Goal: Information Seeking & Learning: Learn about a topic

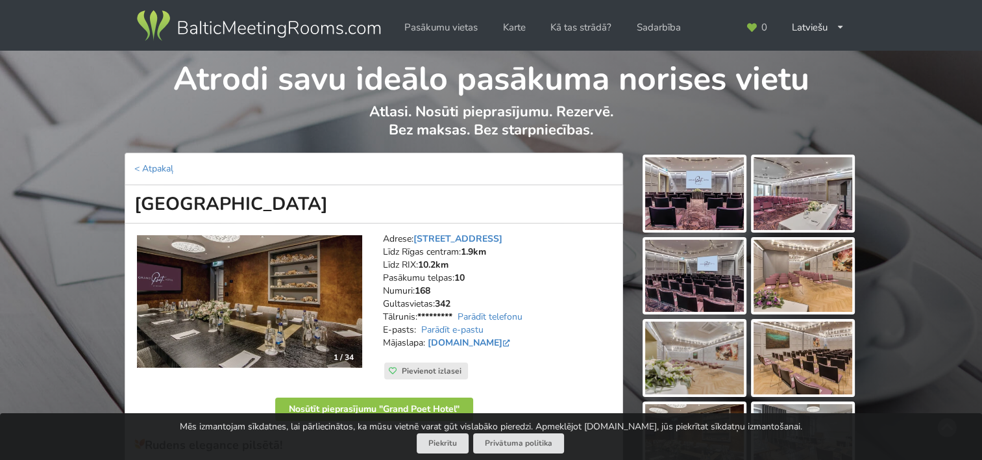
click at [706, 184] on img at bounding box center [694, 193] width 99 height 73
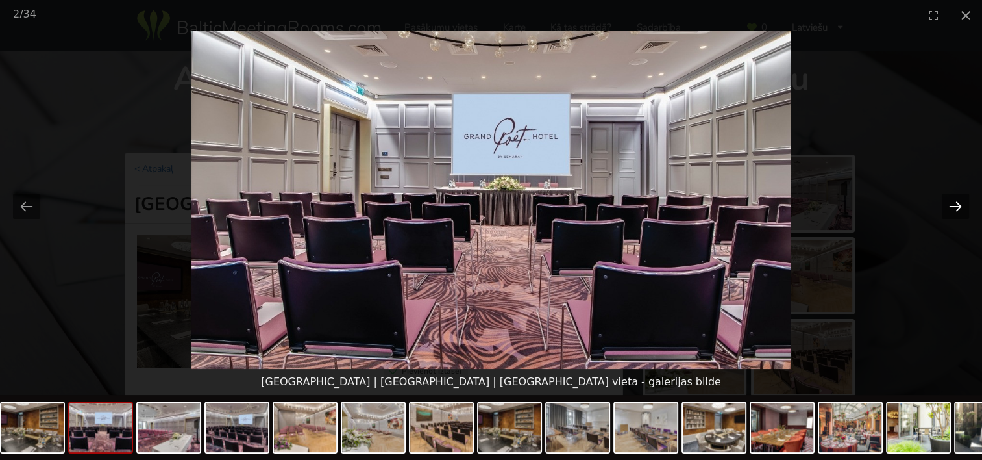
click at [961, 200] on button "Next slide" at bounding box center [955, 205] width 27 height 25
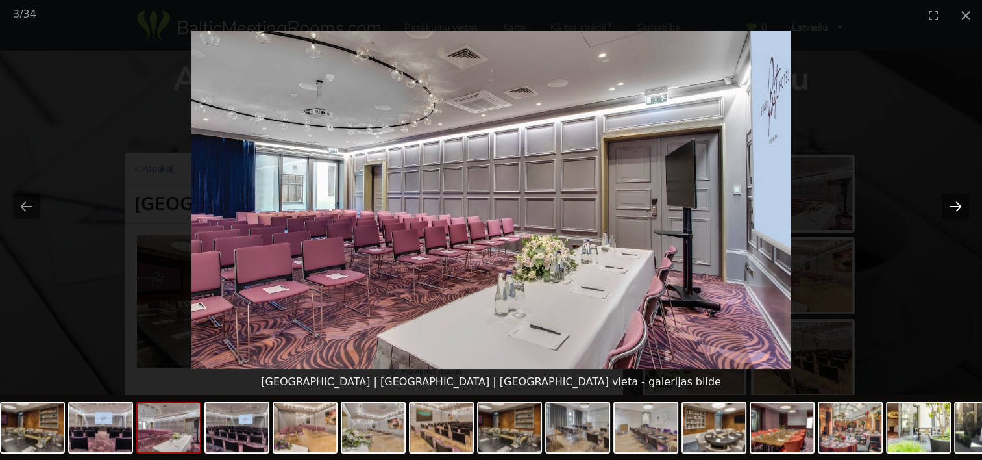
click at [961, 200] on button "Next slide" at bounding box center [955, 205] width 27 height 25
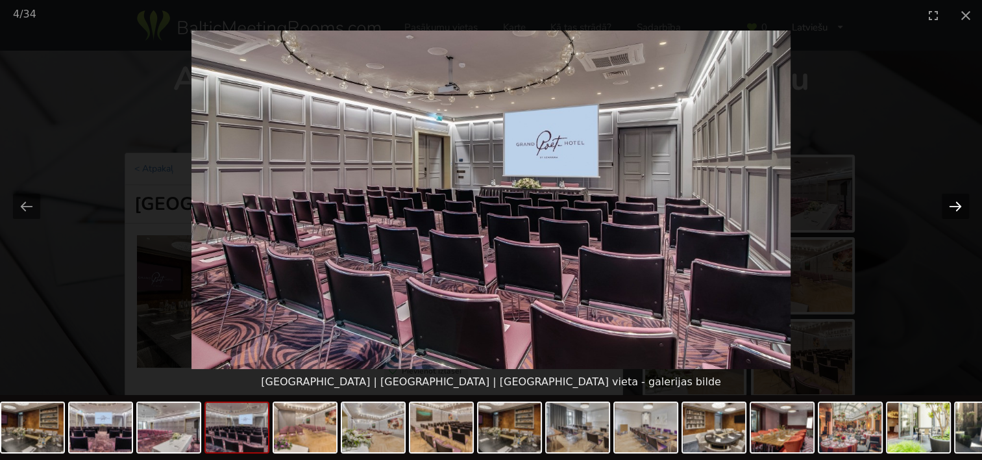
click at [961, 200] on button "Next slide" at bounding box center [955, 205] width 27 height 25
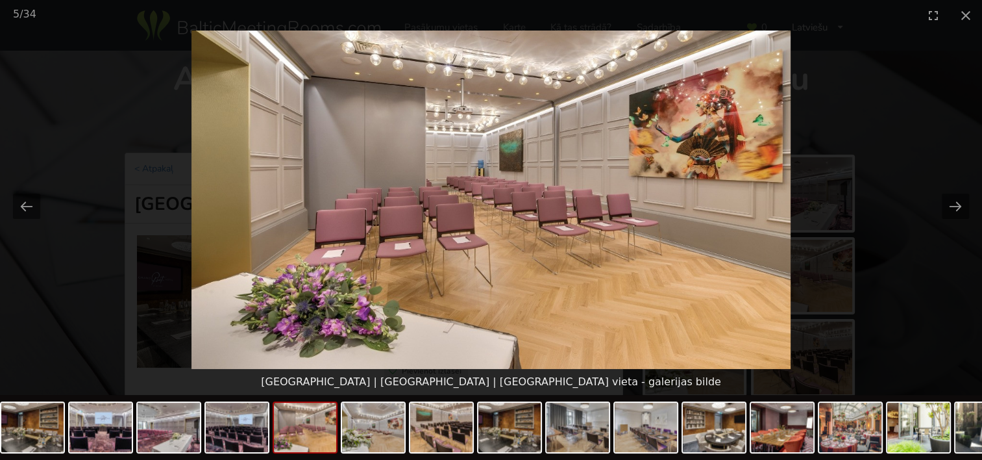
click at [941, 197] on picture at bounding box center [491, 200] width 982 height 338
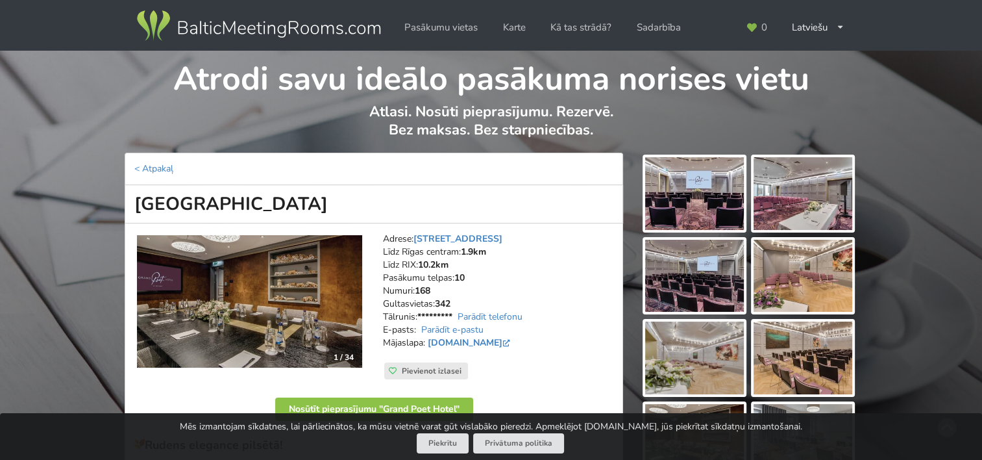
click at [728, 195] on img at bounding box center [694, 193] width 99 height 73
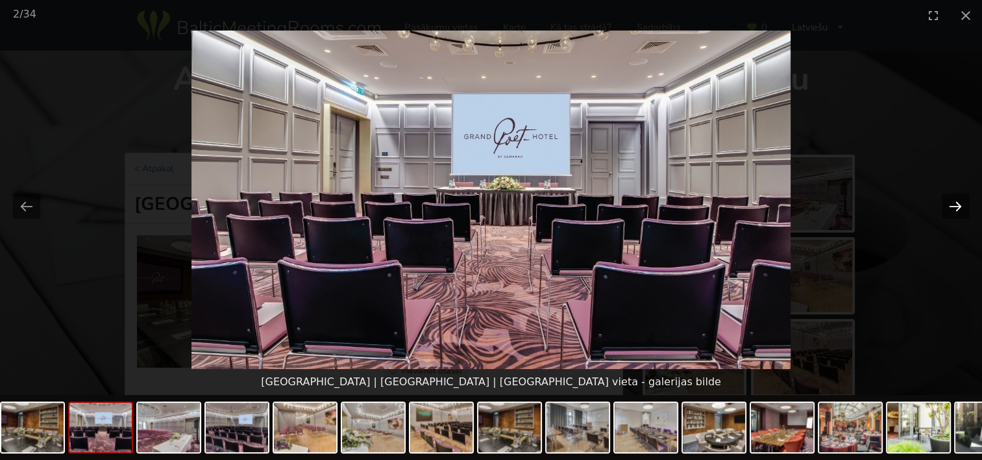
click at [955, 202] on button "Next slide" at bounding box center [955, 205] width 27 height 25
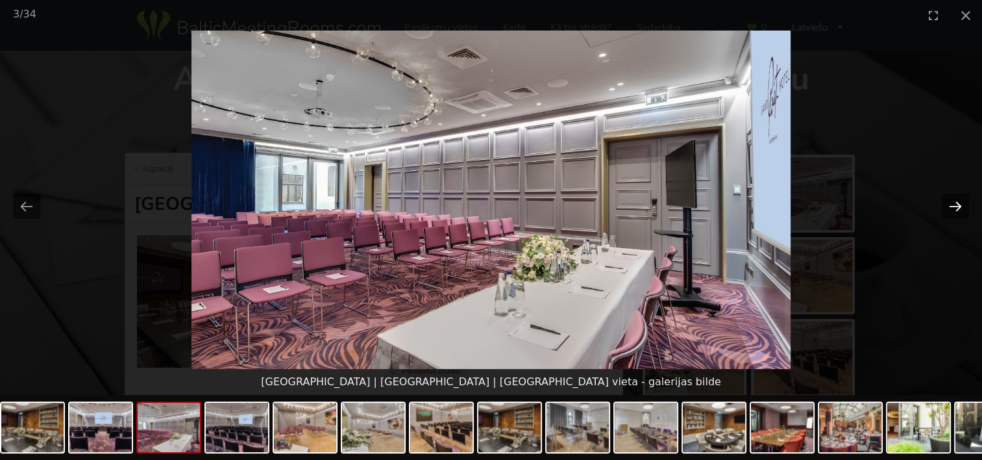
click at [955, 202] on button "Next slide" at bounding box center [955, 205] width 27 height 25
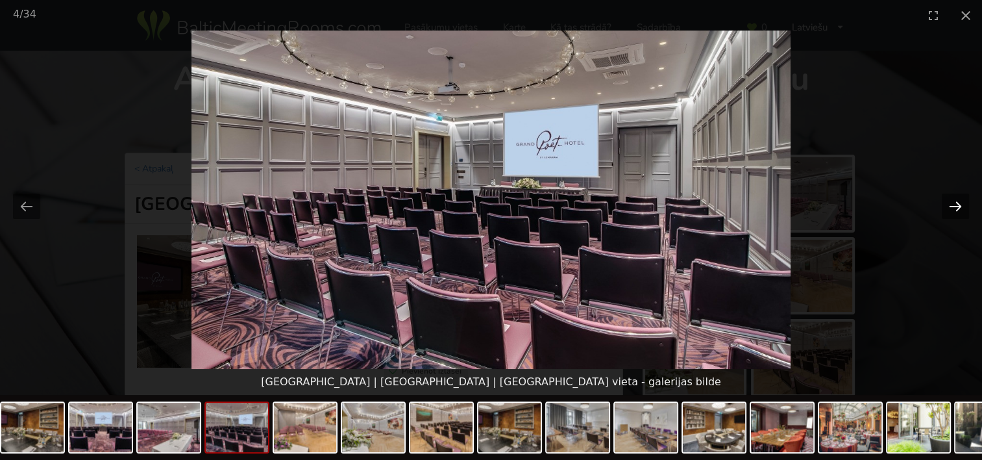
click at [955, 202] on button "Next slide" at bounding box center [955, 205] width 27 height 25
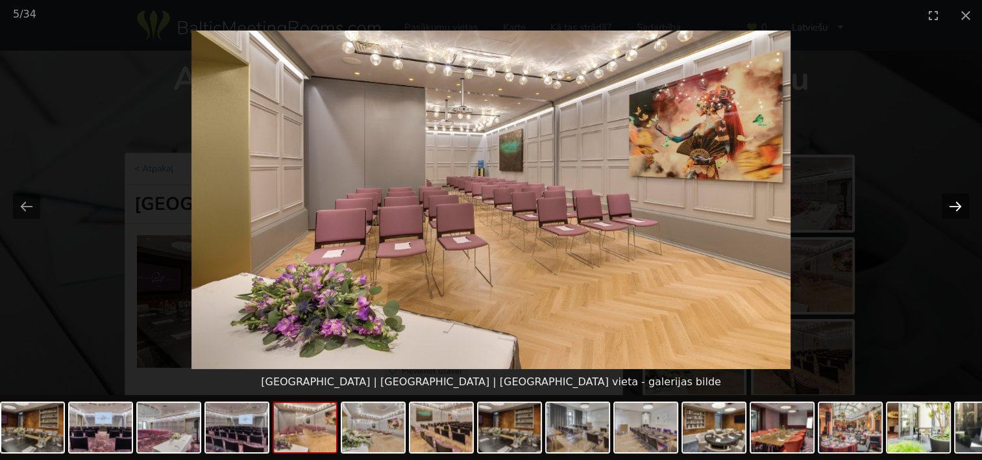
click at [955, 202] on button "Next slide" at bounding box center [955, 205] width 27 height 25
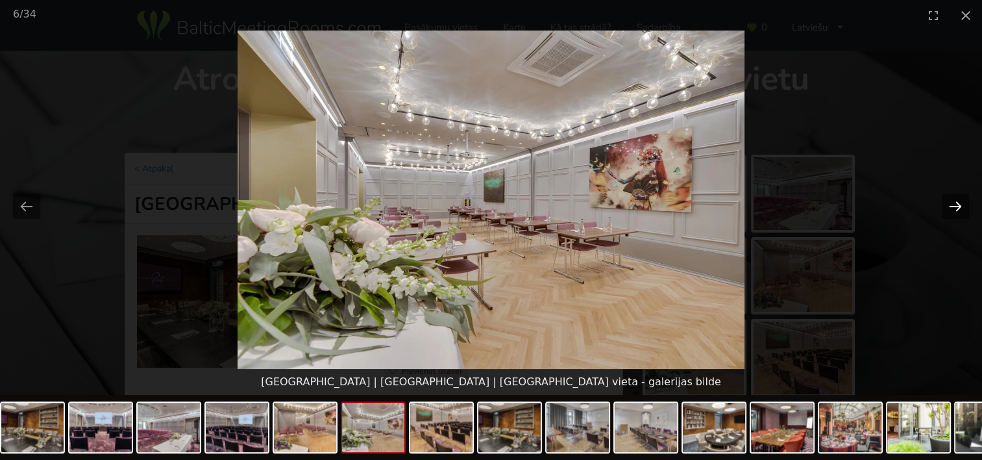
click at [955, 202] on button "Next slide" at bounding box center [955, 205] width 27 height 25
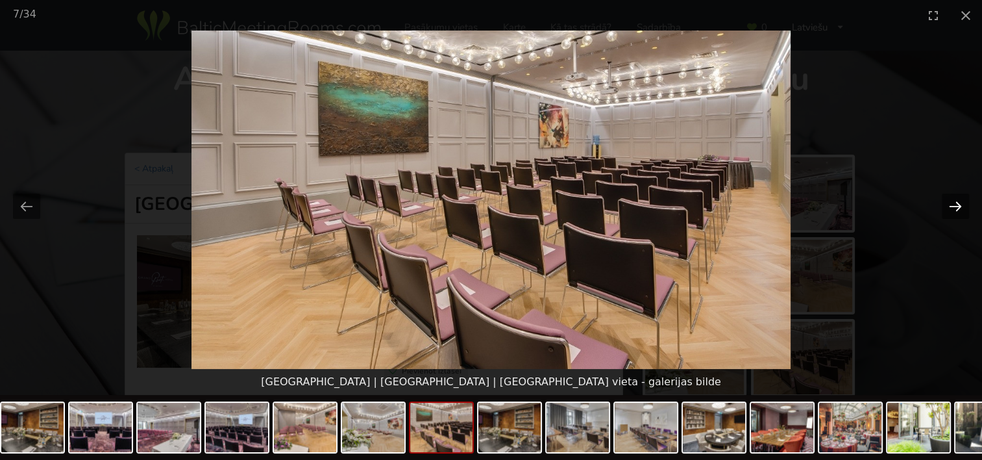
click at [955, 202] on button "Next slide" at bounding box center [955, 205] width 27 height 25
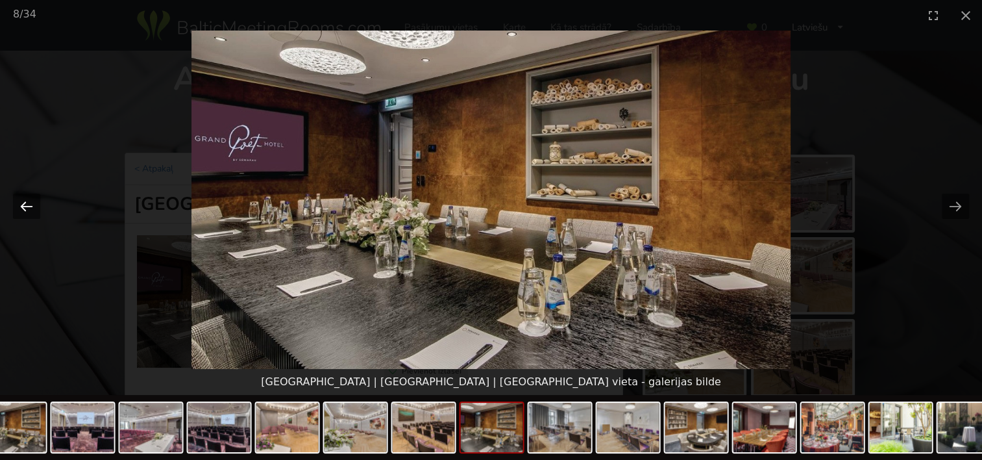
click at [29, 205] on button "Previous slide" at bounding box center [26, 205] width 27 height 25
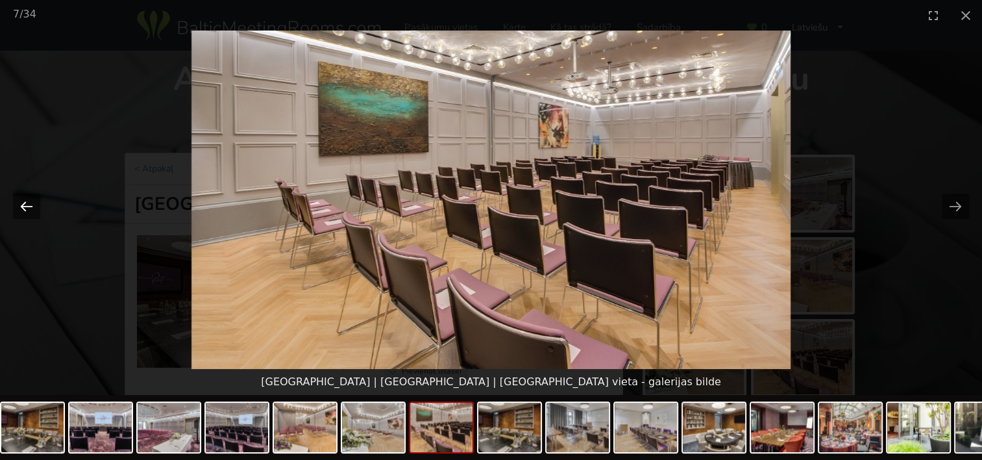
click at [31, 205] on button "Previous slide" at bounding box center [26, 205] width 27 height 25
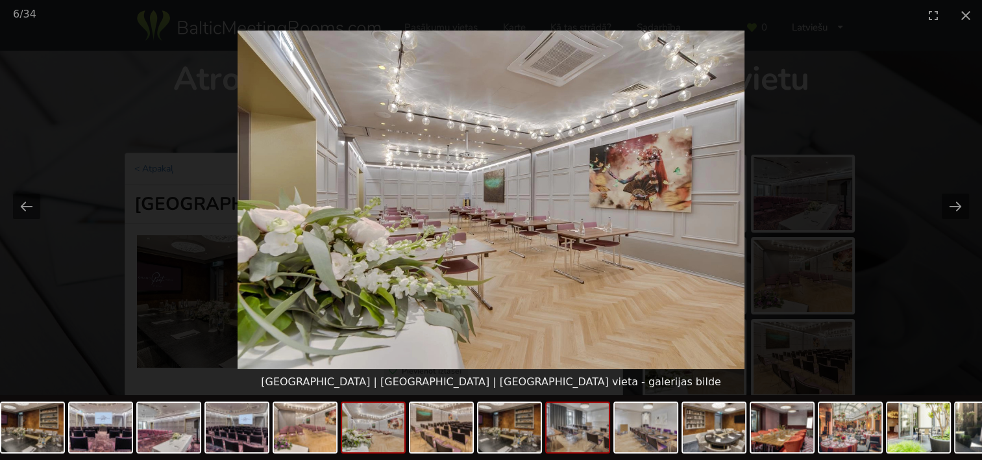
click at [585, 433] on img at bounding box center [578, 427] width 62 height 49
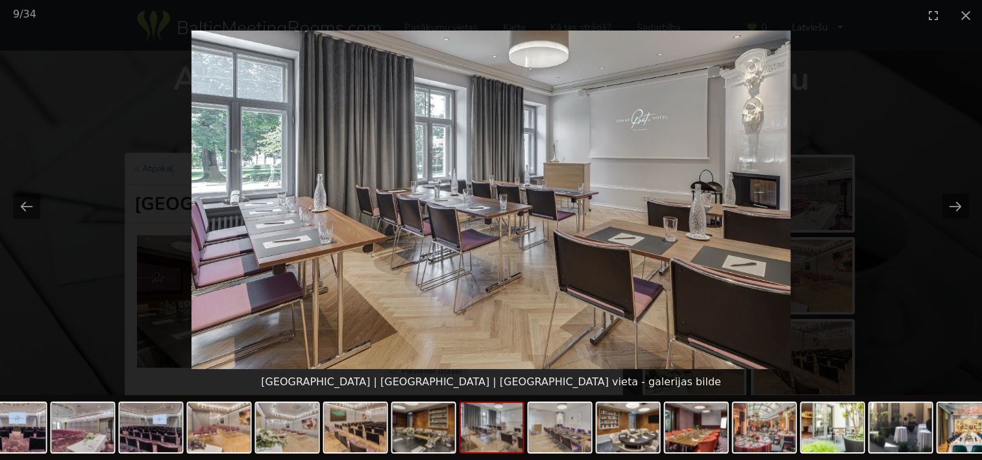
click at [515, 421] on img at bounding box center [492, 427] width 62 height 49
click at [569, 427] on img at bounding box center [560, 427] width 62 height 49
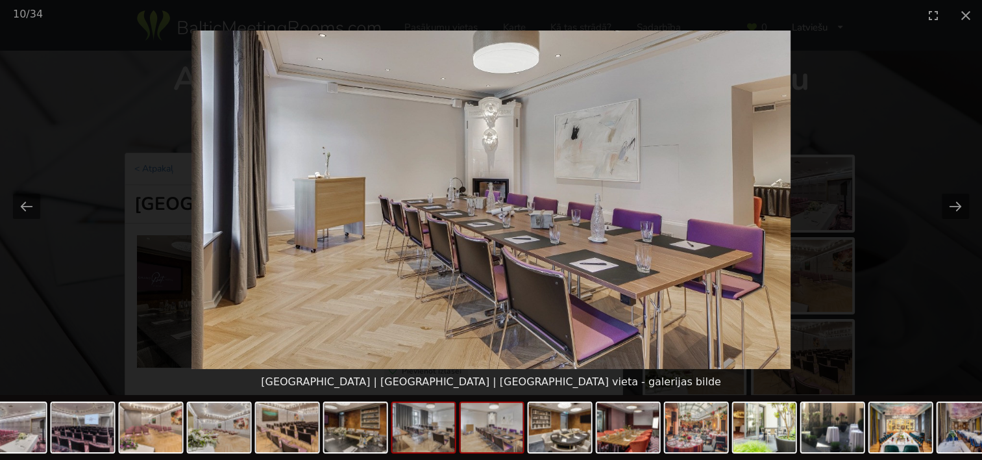
click at [424, 421] on img at bounding box center [424, 427] width 62 height 49
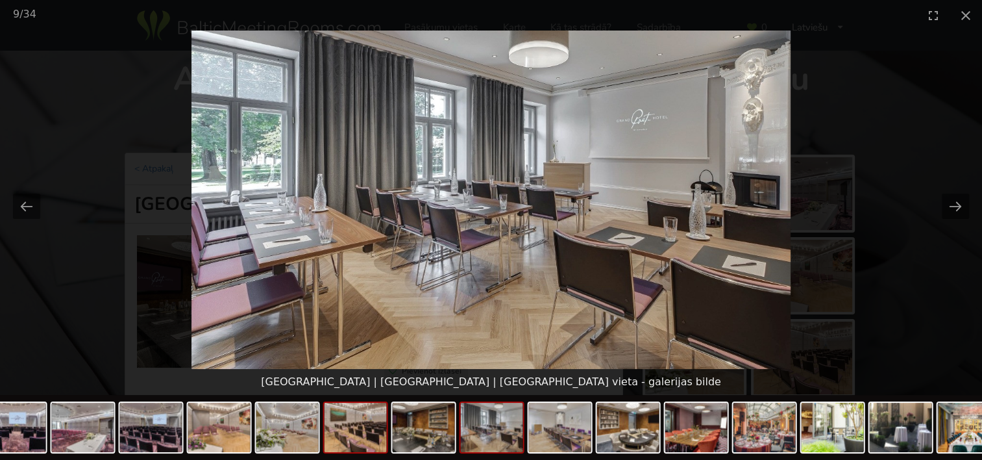
click at [364, 421] on img at bounding box center [356, 427] width 62 height 49
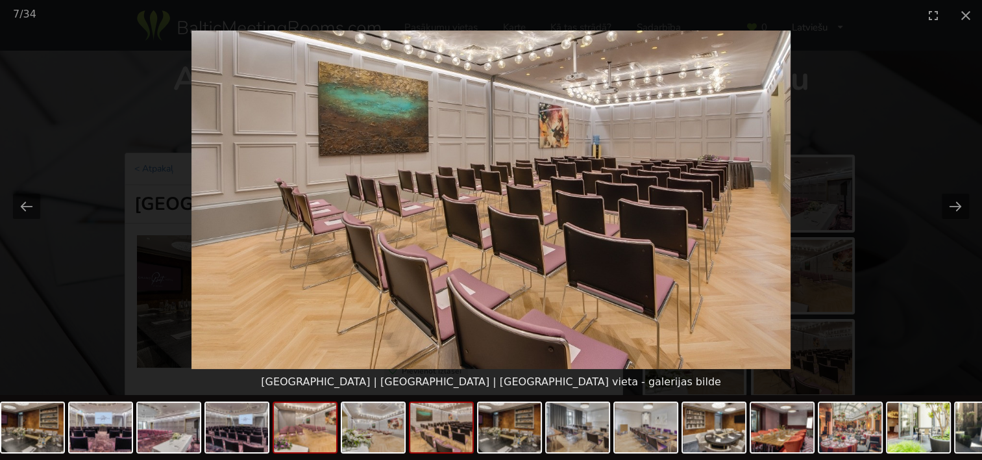
click at [299, 426] on img at bounding box center [305, 427] width 62 height 49
